Goal: Task Accomplishment & Management: Manage account settings

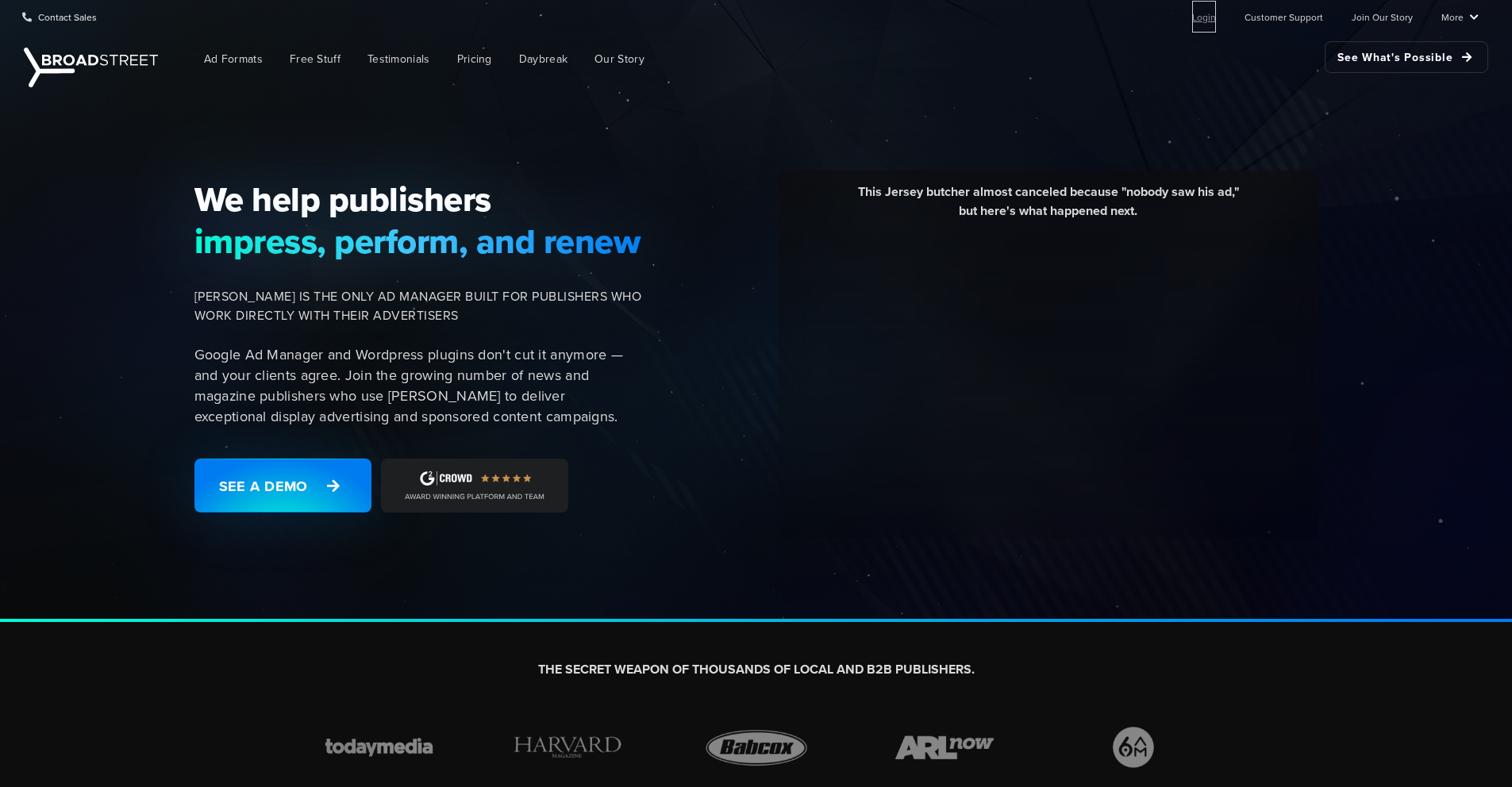
click at [1216, 19] on link "Login" at bounding box center [1203, 16] width 24 height 31
click at [1215, 28] on link "Login" at bounding box center [1203, 16] width 24 height 31
click at [1203, 20] on link "Login" at bounding box center [1203, 16] width 24 height 31
